Goal: Information Seeking & Learning: Learn about a topic

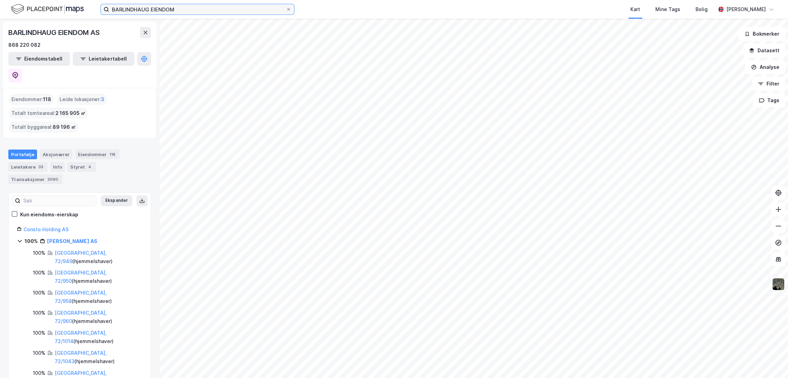
click at [160, 9] on input "BARLINDHAUG EIENDOM" at bounding box center [197, 9] width 177 height 10
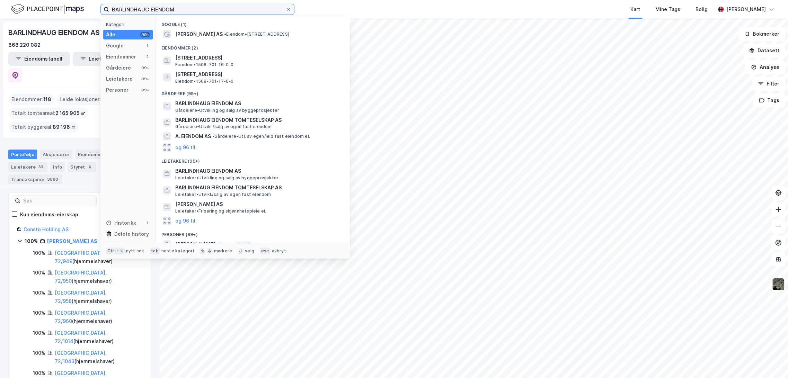
click at [160, 9] on input "BARLINDHAUG EIENDOM" at bounding box center [197, 9] width 177 height 10
click at [160, 10] on input "BARLINDHAUG EIENDOM" at bounding box center [197, 9] width 177 height 10
paste input "ETONMAST"
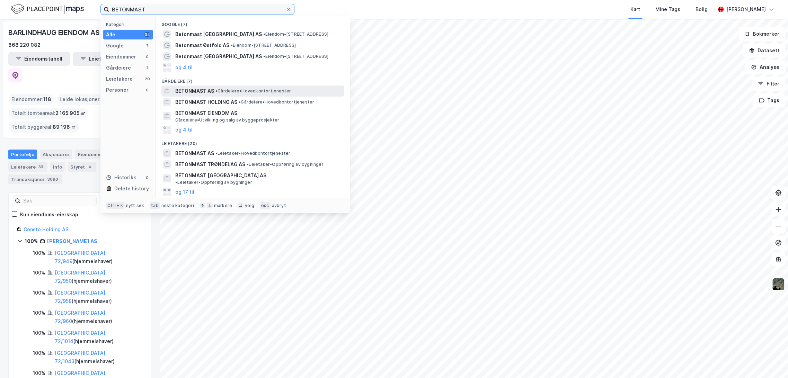
type input "BETONMAST"
click at [229, 88] on div "BETONMAST AS • Gårdeiere • Hovedkontortjenester" at bounding box center [259, 91] width 168 height 8
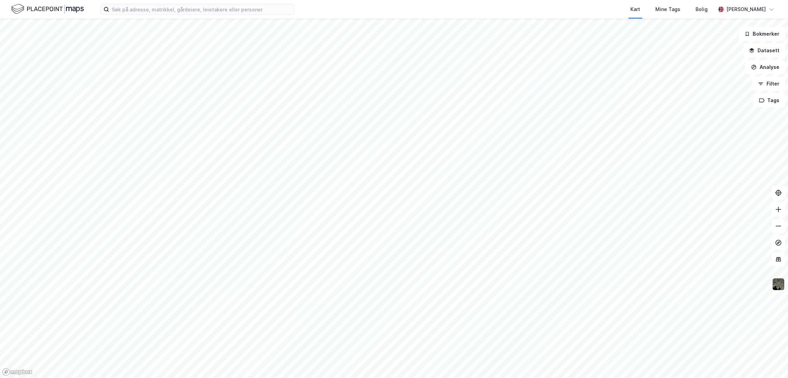
click at [186, 15] on div "Kart Mine Tags Bolig Jørgen Haugsvold" at bounding box center [394, 9] width 788 height 19
click at [186, 13] on input at bounding box center [201, 9] width 185 height 10
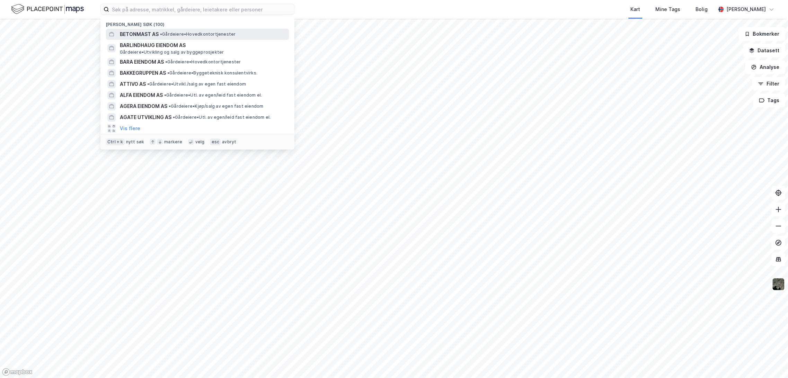
click at [180, 31] on div "BETONMAST AS • Gårdeiere • Hovedkontortjenester" at bounding box center [204, 34] width 168 height 8
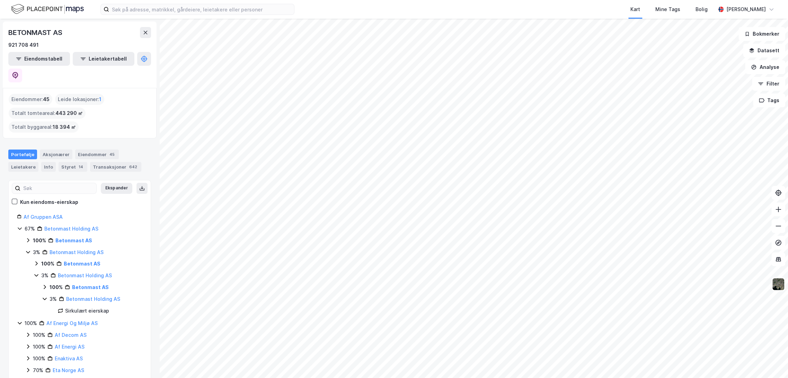
click at [26, 238] on icon at bounding box center [28, 241] width 6 height 6
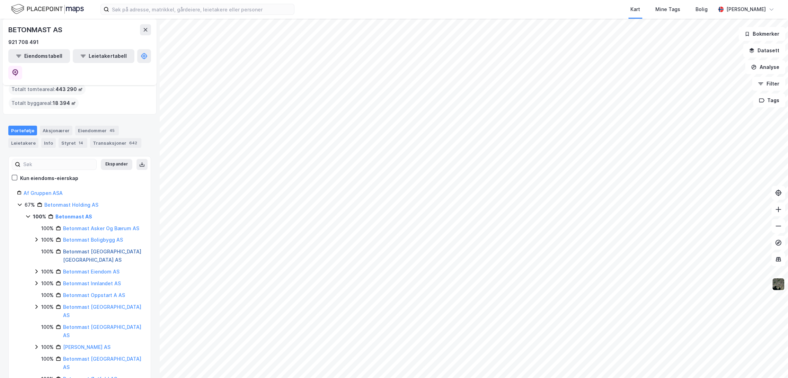
scroll to position [38, 0]
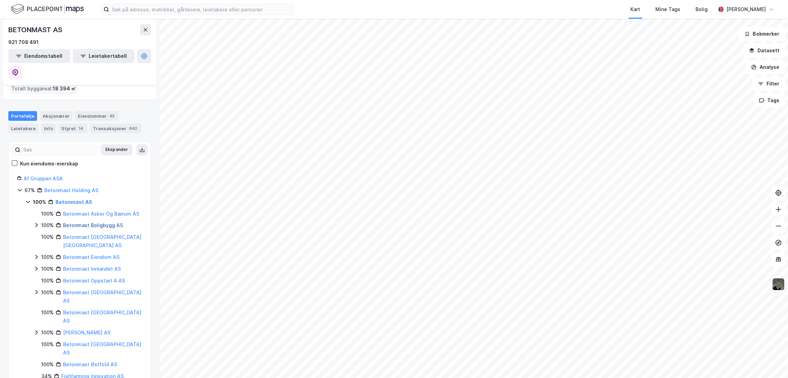
click at [89, 222] on link "Betonmast Boligbygg AS" at bounding box center [93, 225] width 60 height 6
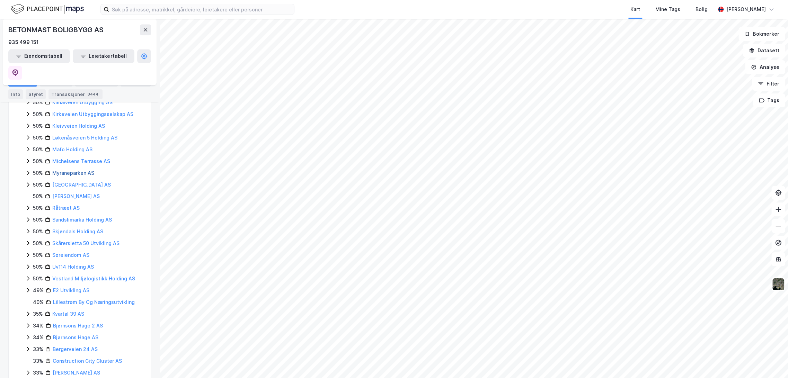
scroll to position [654, 0]
click at [147, 27] on icon at bounding box center [146, 30] width 6 height 6
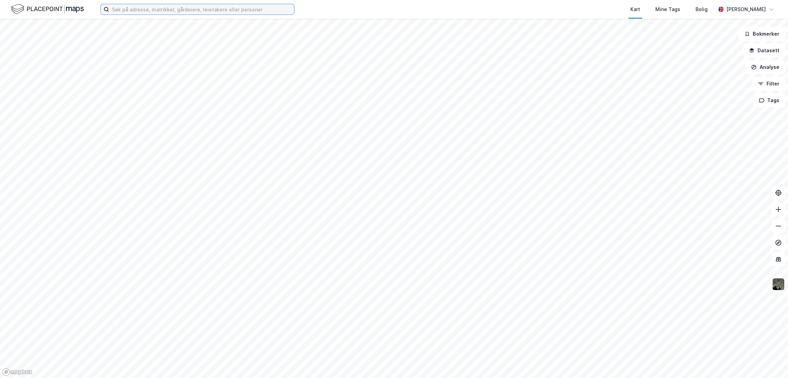
click at [161, 8] on input at bounding box center [201, 9] width 185 height 10
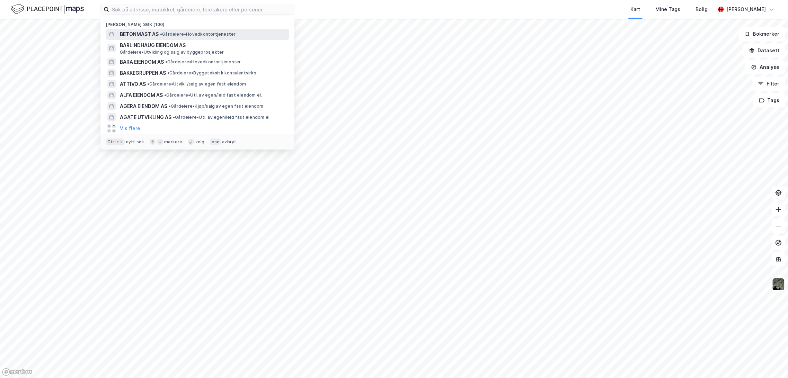
click at [151, 34] on span "BETONMAST AS" at bounding box center [139, 34] width 39 height 8
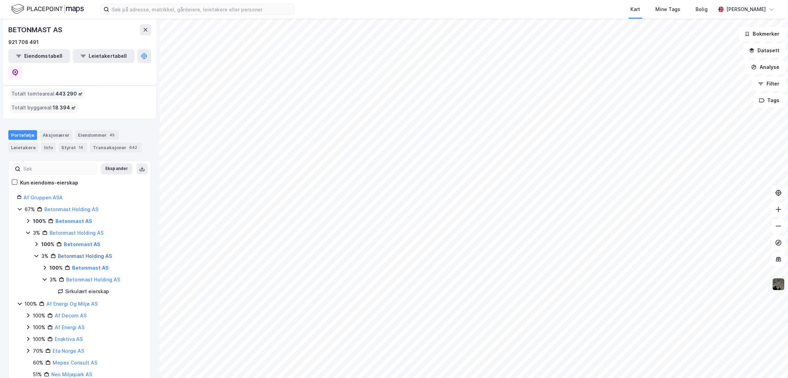
scroll to position [38, 0]
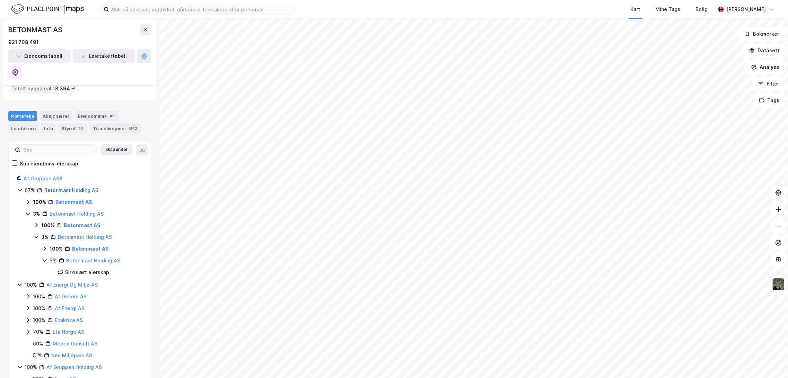
click at [57, 187] on link "Betonmast Holding AS" at bounding box center [71, 190] width 54 height 6
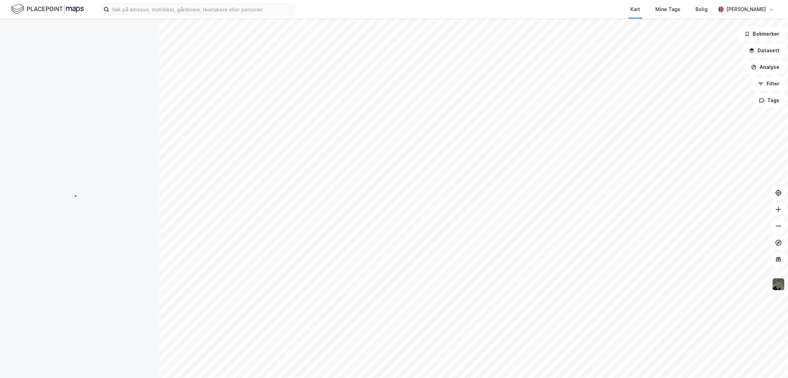
scroll to position [0, 0]
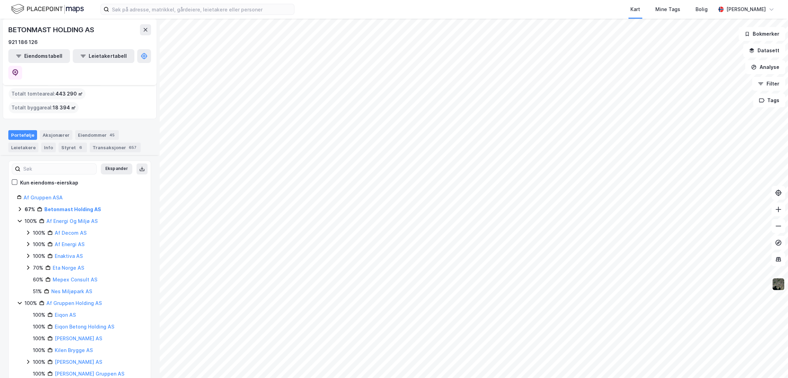
scroll to position [38, 0]
click at [20, 210] on icon at bounding box center [20, 213] width 6 height 6
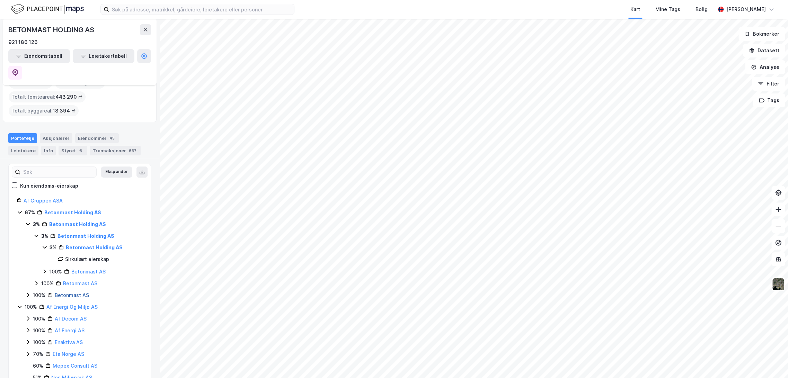
click at [81, 292] on link "Betonmast AS" at bounding box center [72, 295] width 34 height 6
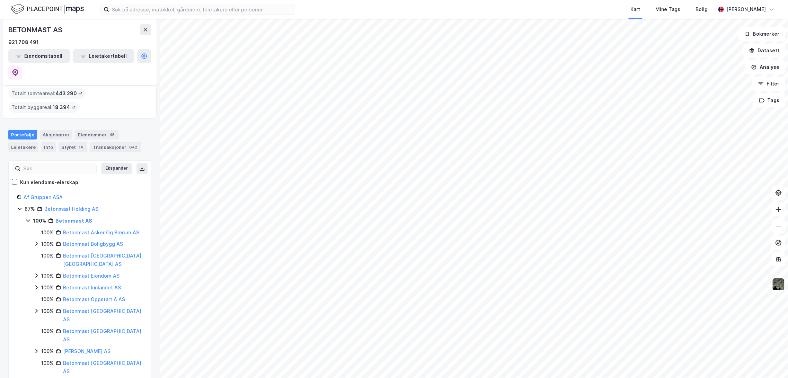
scroll to position [38, 0]
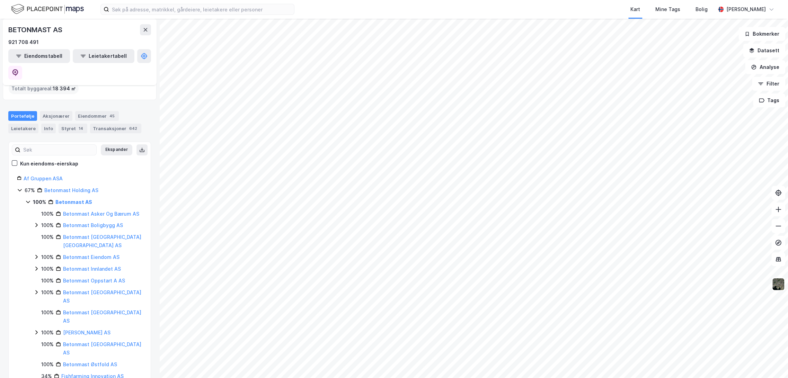
click at [165, 16] on div "Kart Mine Tags Bolig Jørgen Haugsvold" at bounding box center [394, 9] width 788 height 19
click at [166, 7] on input at bounding box center [201, 9] width 185 height 10
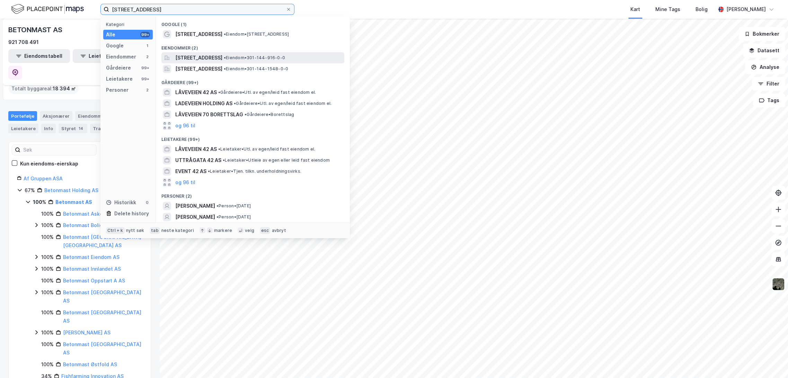
type input "låveveien 42"
click at [222, 58] on span "Låveveien 42, 0682, OSLO, OSLO" at bounding box center [198, 58] width 47 height 8
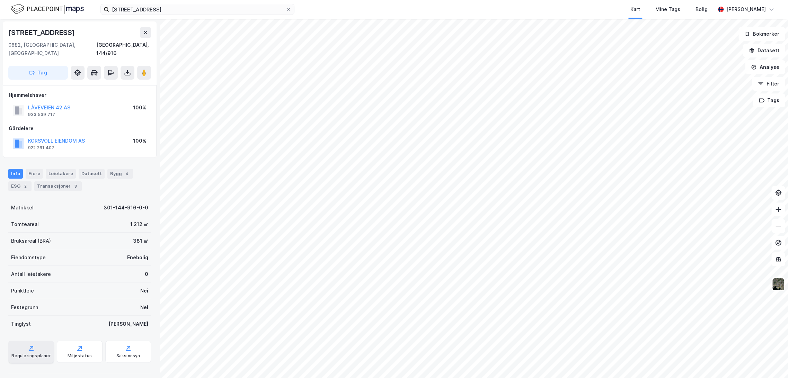
click at [24, 353] on div "Reguleringsplaner" at bounding box center [30, 356] width 39 height 6
click at [112, 169] on div "Bygg 4" at bounding box center [120, 174] width 26 height 10
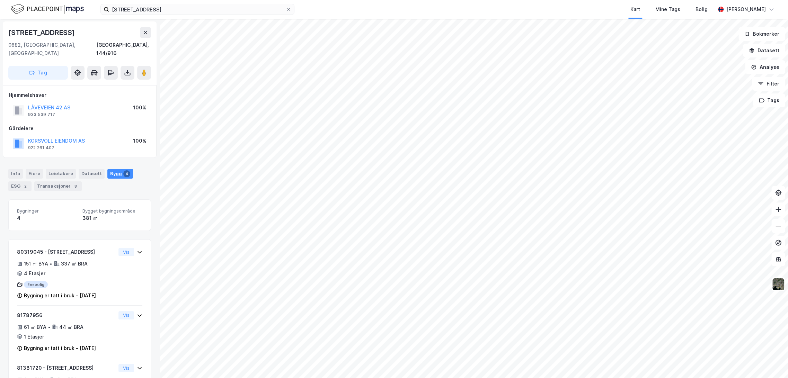
click at [15, 161] on div "Info Eiere Leietakere Datasett Bygg 4 ESG 2 Transaksjoner 8" at bounding box center [79, 177] width 159 height 33
click at [16, 169] on div "Info" at bounding box center [15, 174] width 15 height 10
